Goal: Task Accomplishment & Management: Use online tool/utility

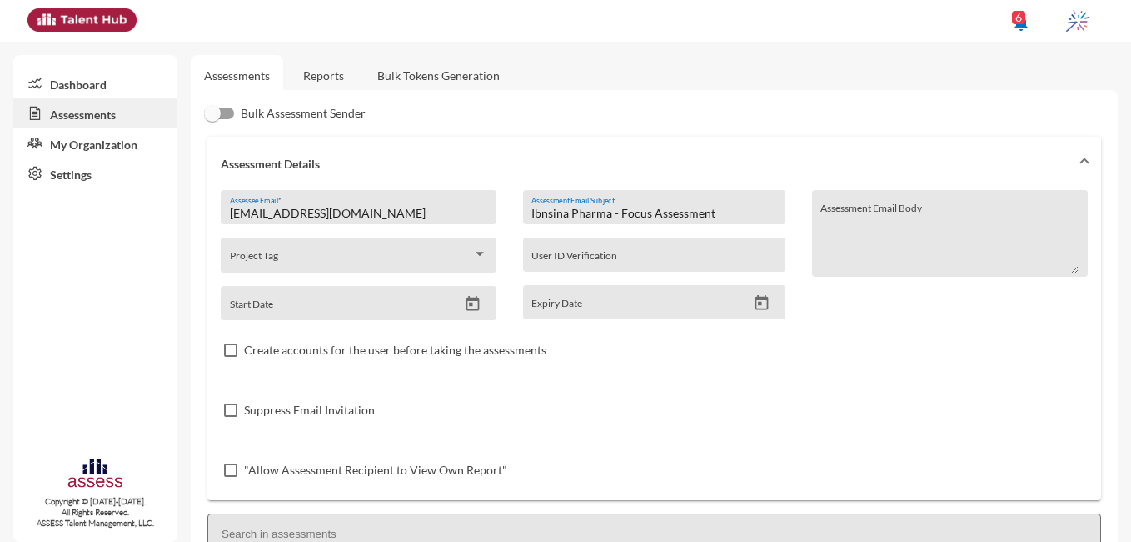
click at [302, 66] on link "Reports" at bounding box center [323, 75] width 67 height 41
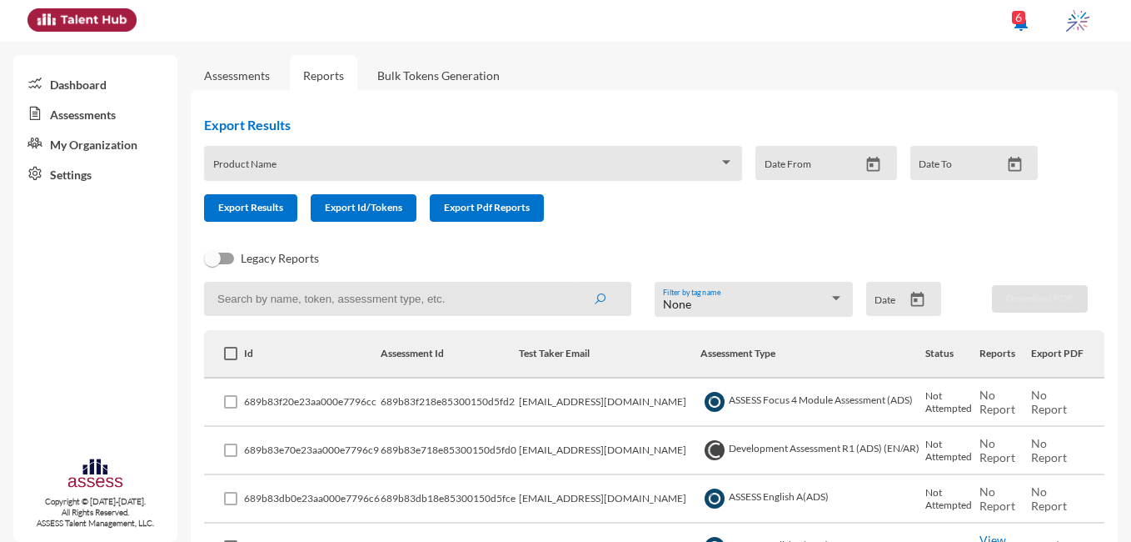
click at [445, 305] on input at bounding box center [417, 299] width 427 height 34
paste input "[EMAIL_ADDRESS][DOMAIN_NAME]"
type input "[EMAIL_ADDRESS][DOMAIN_NAME]"
click at [604, 300] on button "submit" at bounding box center [599, 298] width 53 height 30
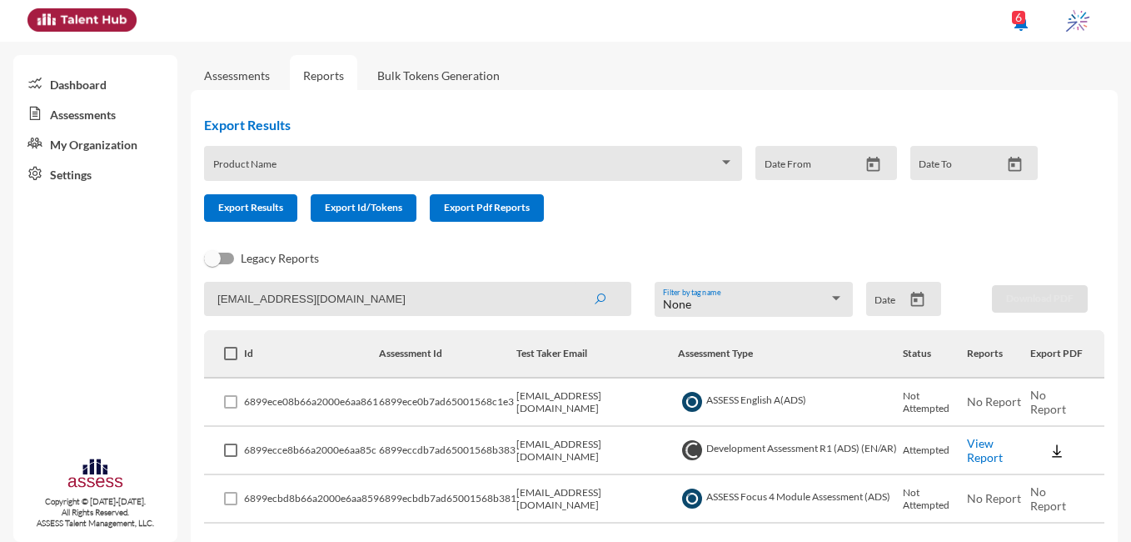
scroll to position [55, 0]
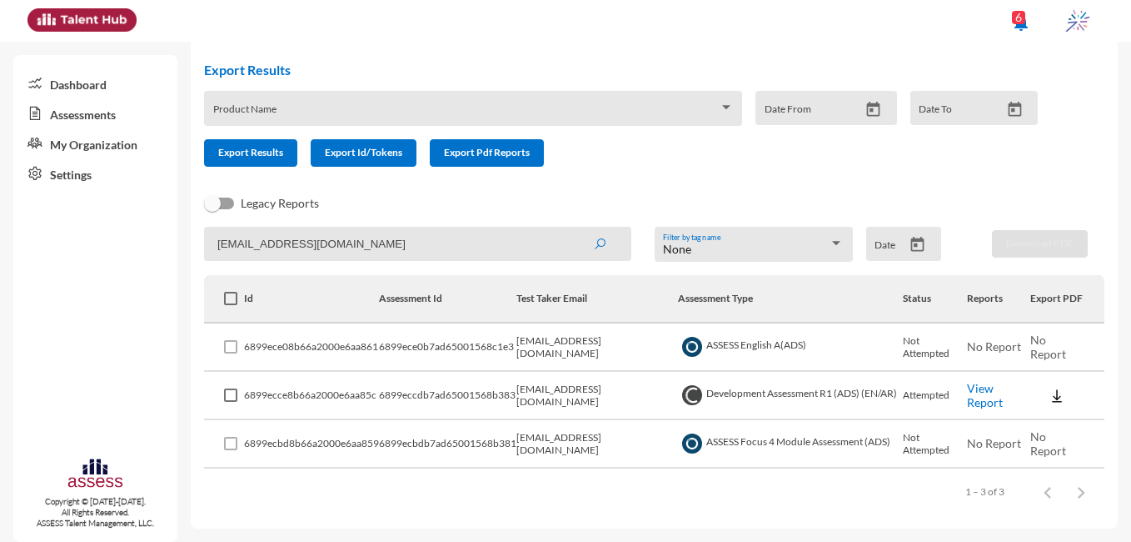
click at [973, 400] on link "View Report" at bounding box center [985, 395] width 36 height 28
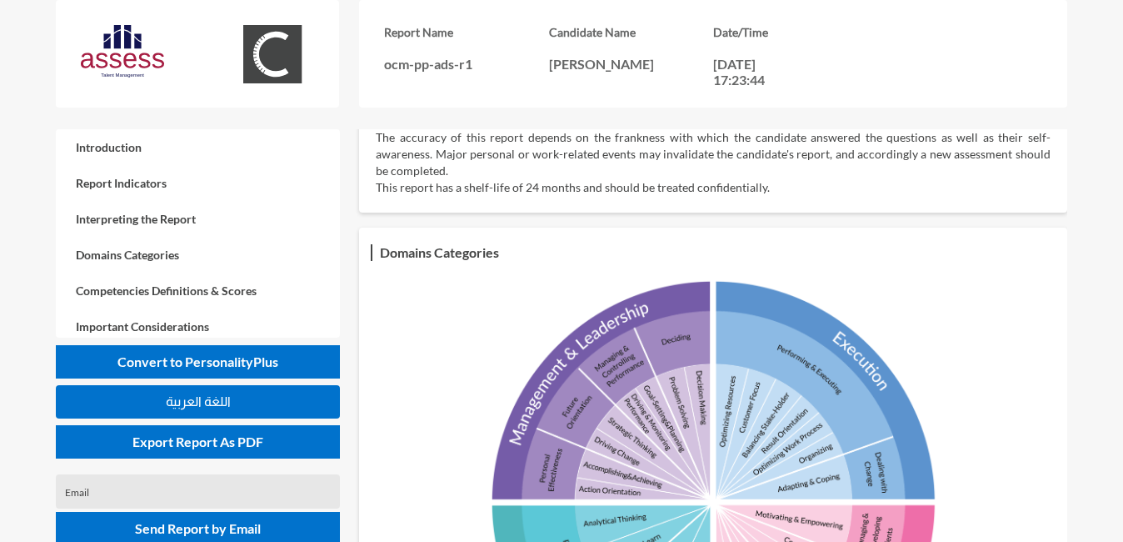
scroll to position [516, 0]
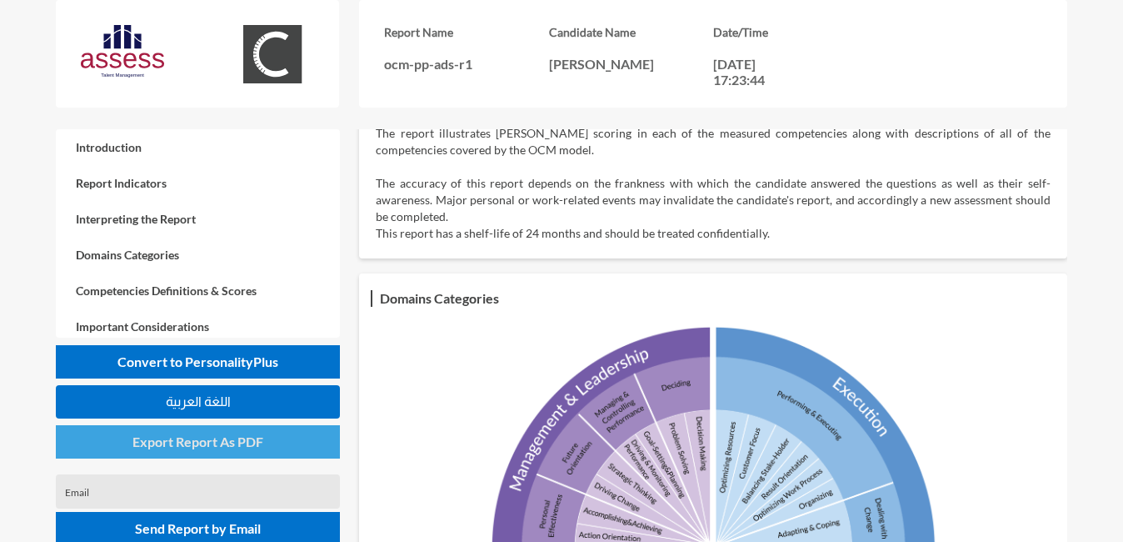
click at [242, 440] on span "Export Report As PDF" at bounding box center [197, 441] width 131 height 16
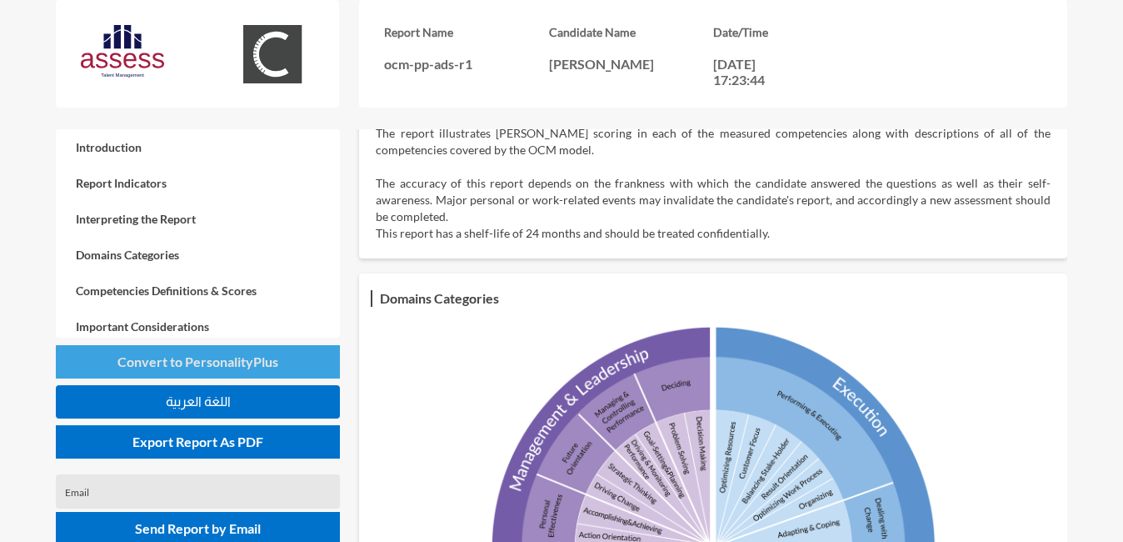
click at [256, 367] on span "Convert to PersonalityPlus" at bounding box center [197, 361] width 161 height 16
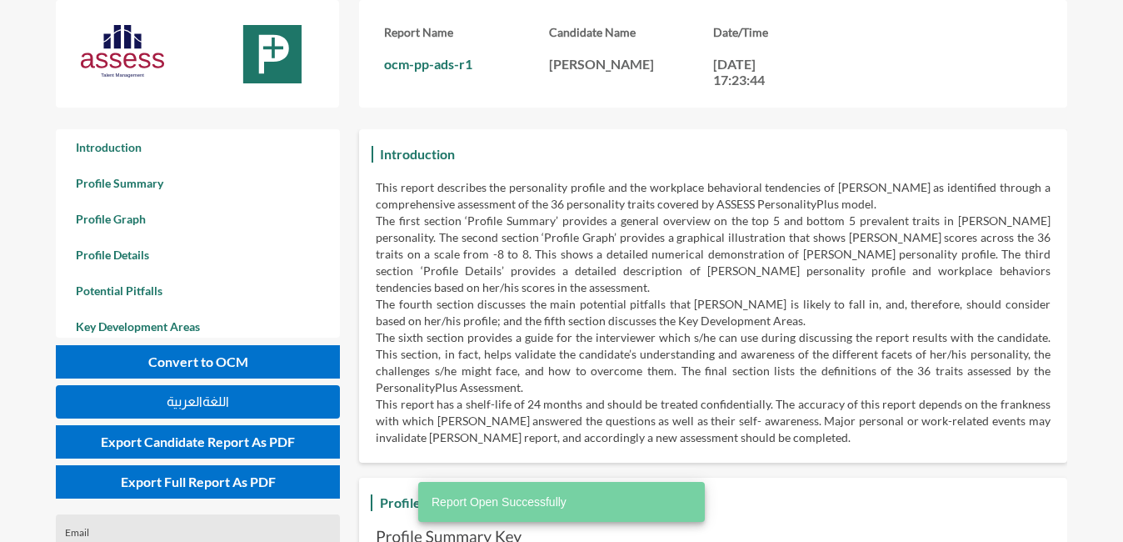
scroll to position [542, 1123]
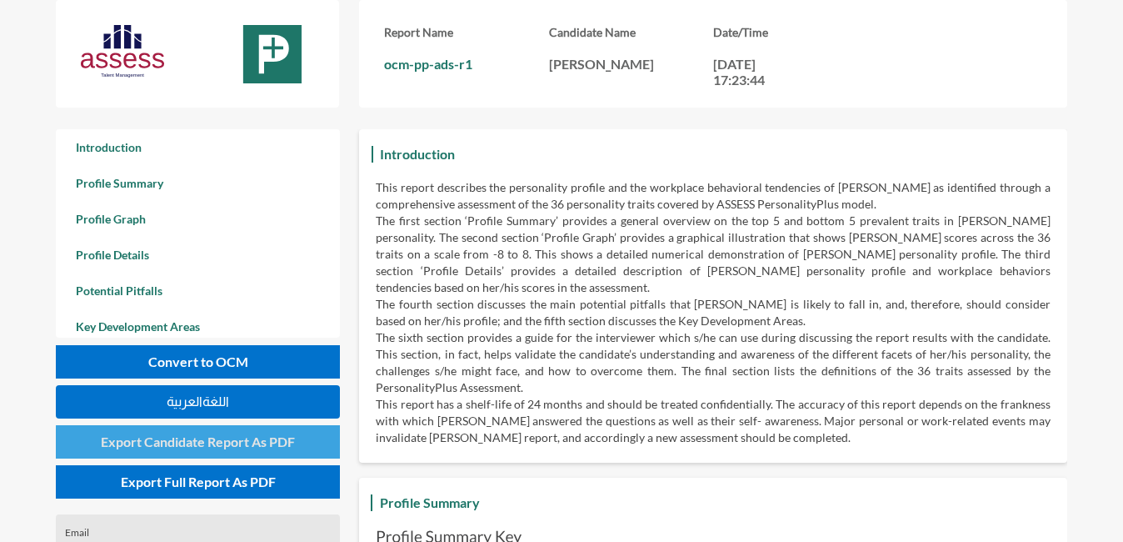
click at [249, 453] on button "Export Candidate Report As PDF" at bounding box center [198, 441] width 284 height 33
